Goal: Information Seeking & Learning: Learn about a topic

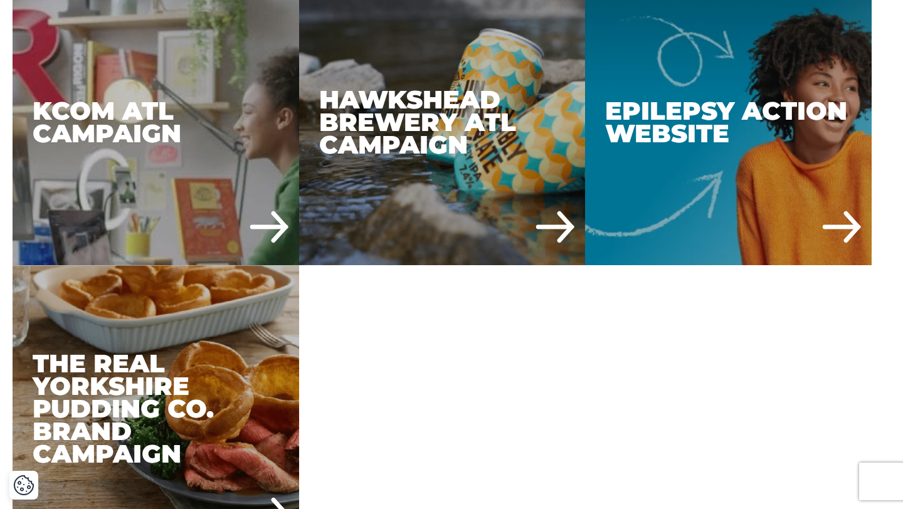
scroll to position [1793, 0]
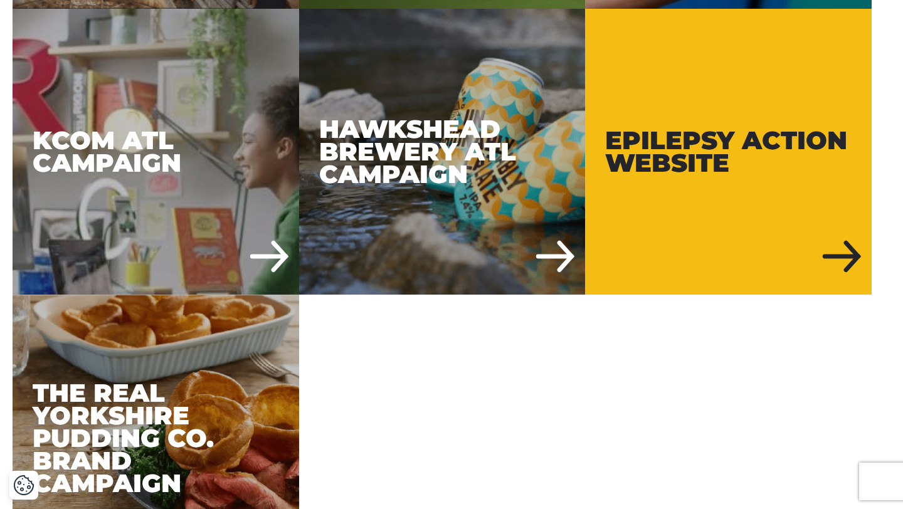
click at [646, 201] on div "Epilepsy Action Website" at bounding box center [728, 152] width 287 height 287
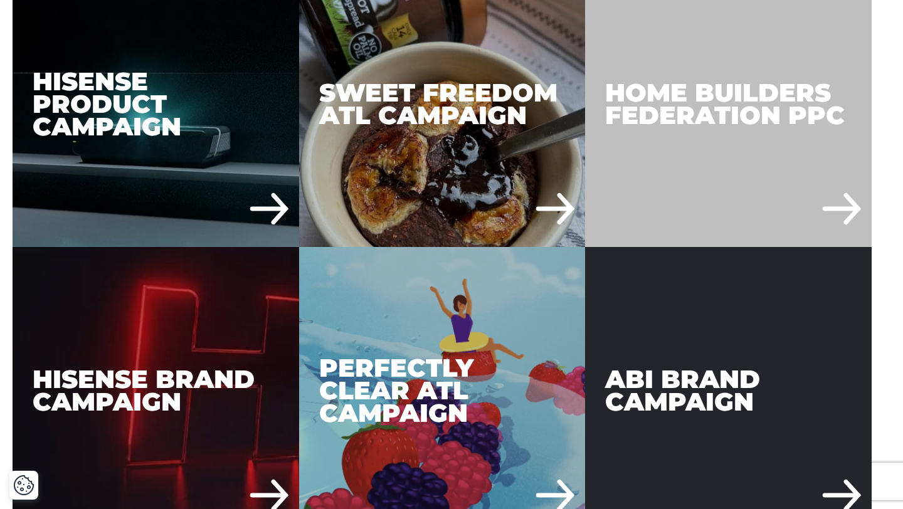
scroll to position [974, 0]
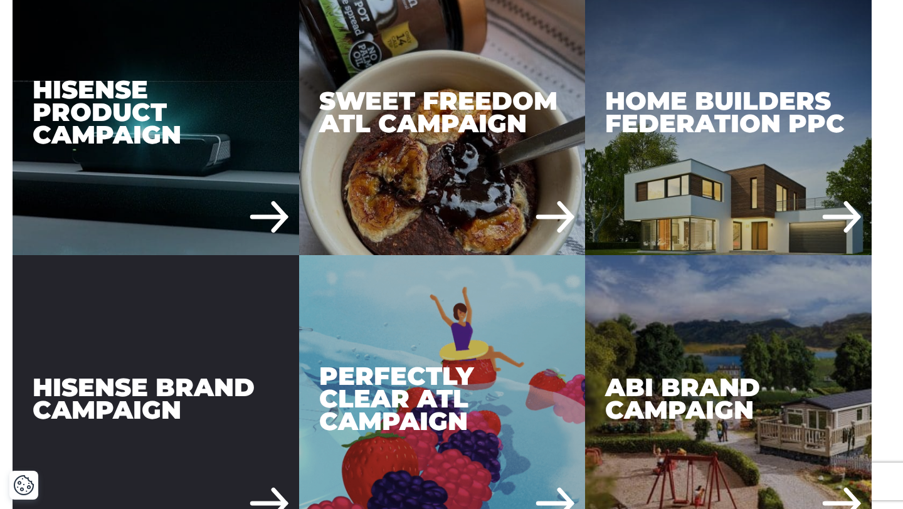
click at [116, 393] on div "Hisense Brand Campaign" at bounding box center [156, 398] width 287 height 287
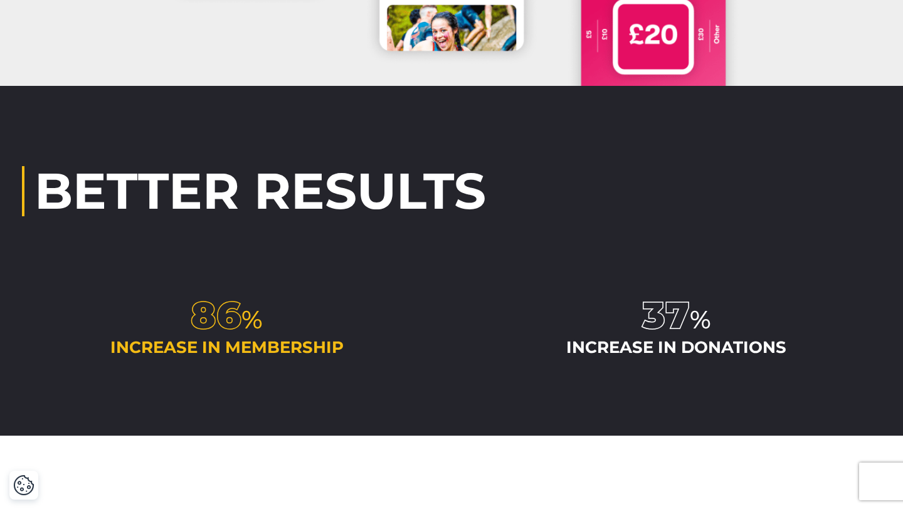
scroll to position [2859, 0]
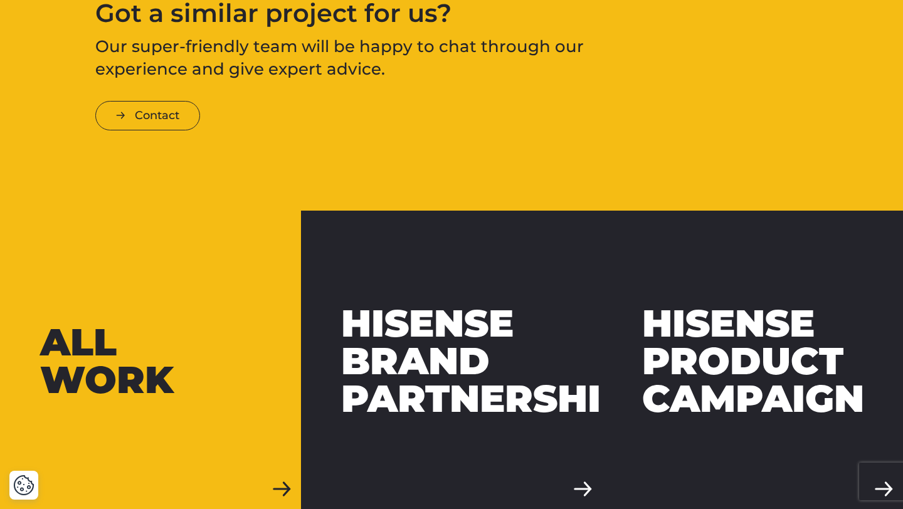
scroll to position [3379, 0]
